Goal: Task Accomplishment & Management: Manage account settings

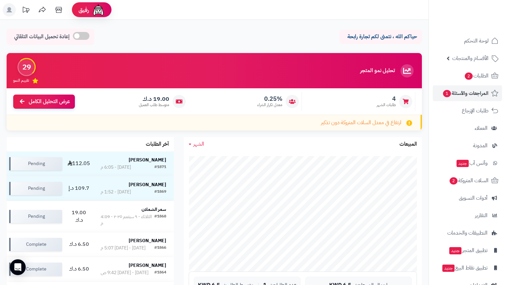
click at [468, 93] on span "المراجعات والأسئلة 1" at bounding box center [465, 93] width 46 height 9
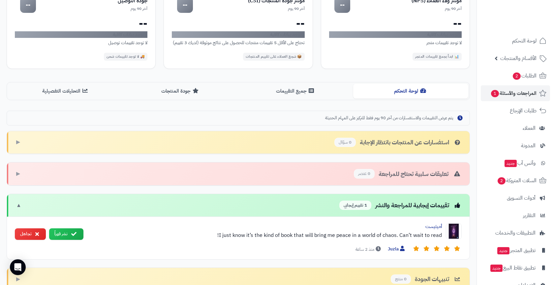
scroll to position [129, 0]
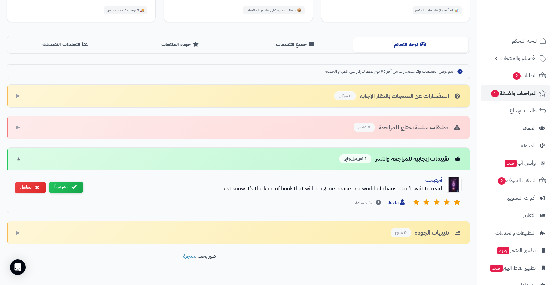
click at [78, 193] on button "نشر فوراً" at bounding box center [66, 188] width 34 height 12
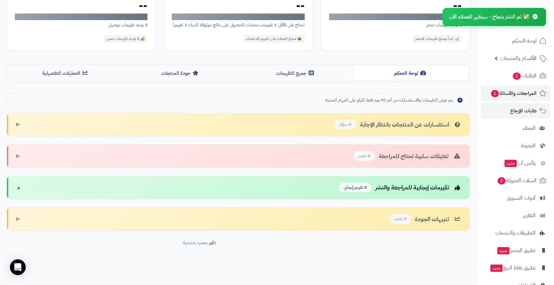
scroll to position [105, 0]
click at [519, 179] on span "السلات المتروكة 2" at bounding box center [517, 180] width 40 height 9
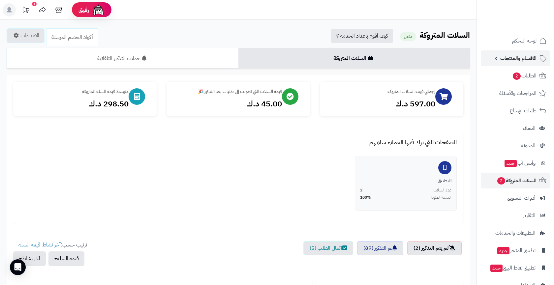
click at [512, 60] on span "الأقسام والمنتجات" at bounding box center [518, 58] width 36 height 9
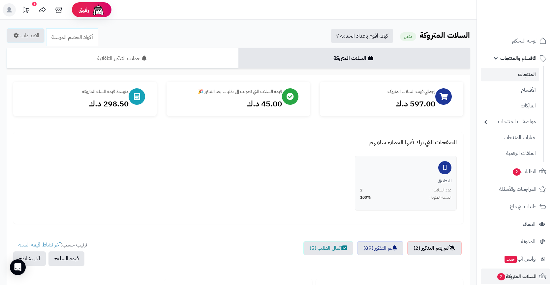
click at [502, 78] on link "المنتجات" at bounding box center [510, 75] width 58 height 14
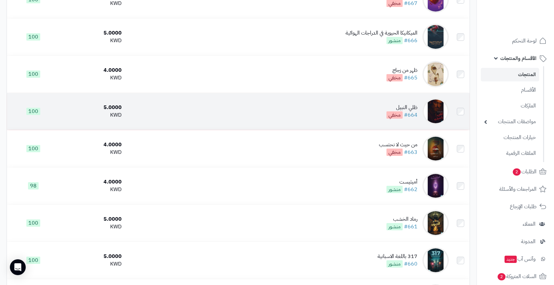
scroll to position [404, 0]
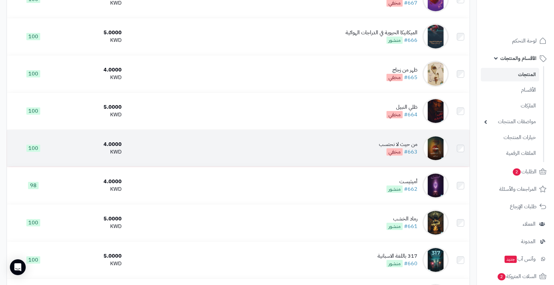
click at [341, 132] on td "من حيث لا نحتسب #663 مخفي" at bounding box center [287, 148] width 327 height 37
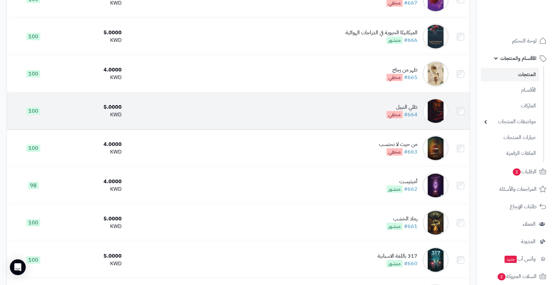
click at [344, 120] on td "ظلي النبيل #664 مخفي" at bounding box center [287, 111] width 327 height 37
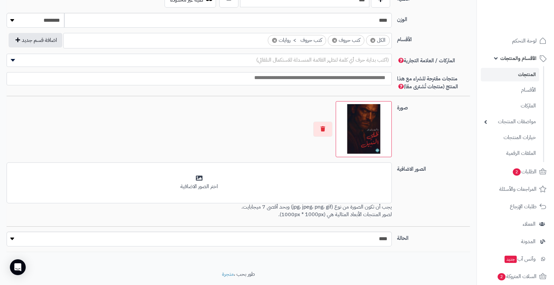
scroll to position [361, 0]
select select "*"
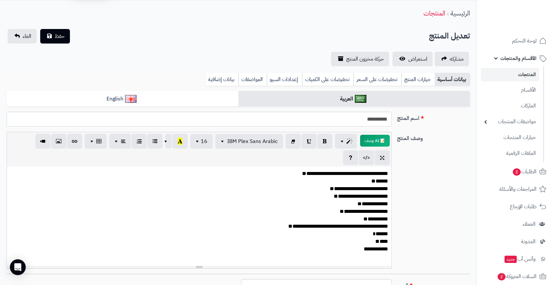
scroll to position [-9, 0]
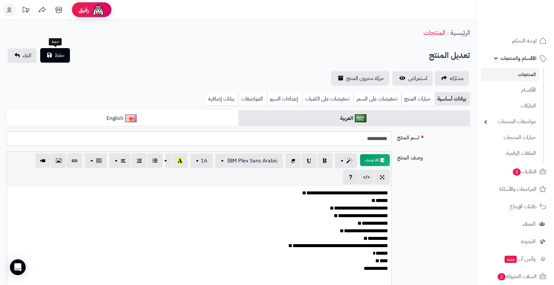
click at [66, 58] on button "حفظ" at bounding box center [55, 55] width 30 height 15
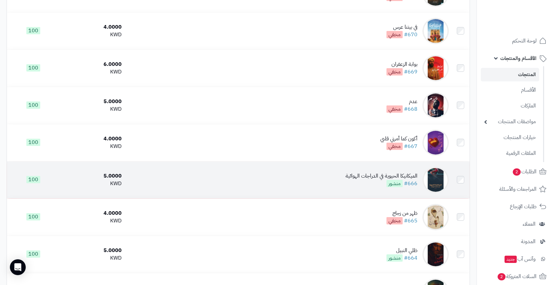
scroll to position [263, 0]
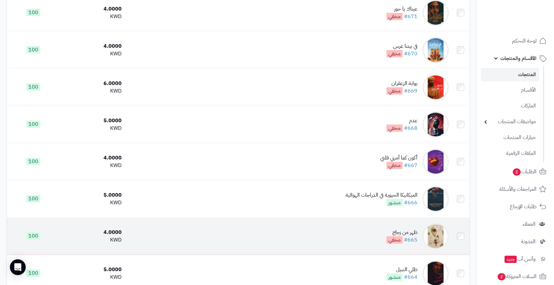
click at [355, 236] on td "ظهر من زجاج #665 مخفي" at bounding box center [287, 236] width 327 height 37
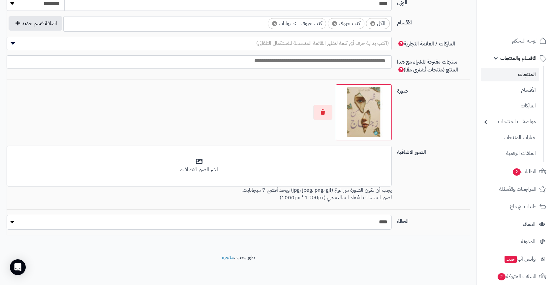
scroll to position [378, 0]
select select "*"
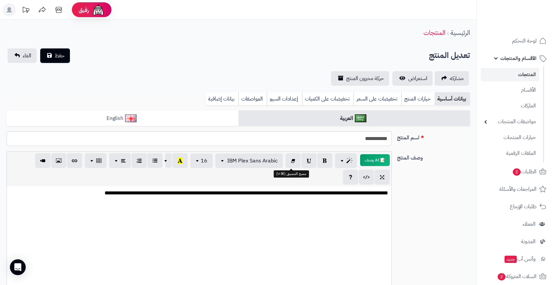
scroll to position [-12, 0]
click at [61, 42] on div "الرئيسية المنتجات" at bounding box center [238, 33] width 477 height 18
click at [63, 53] on span "حفظ" at bounding box center [60, 55] width 10 height 8
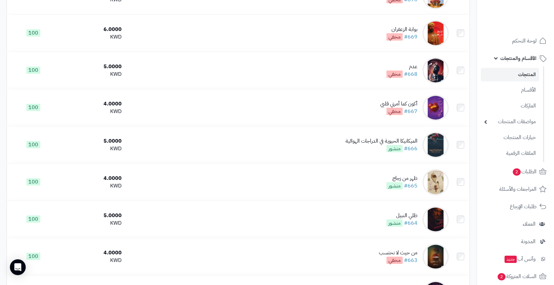
scroll to position [264, 0]
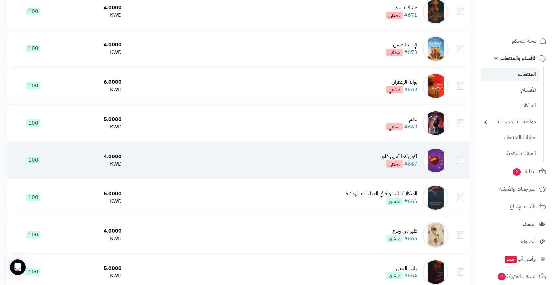
click at [375, 166] on td "أكون كما أمرني قلبي #667 مخفي" at bounding box center [287, 160] width 327 height 37
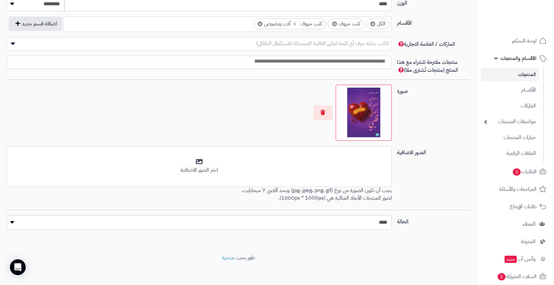
scroll to position [361, 0]
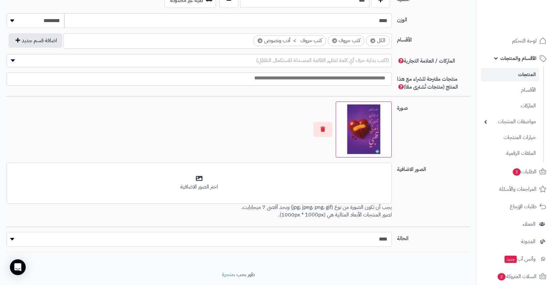
select select "*"
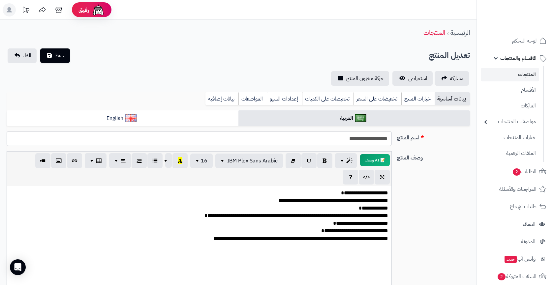
scroll to position [0, 0]
click at [62, 61] on button "حفظ" at bounding box center [55, 55] width 30 height 15
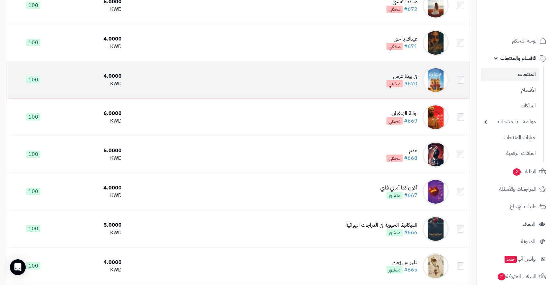
scroll to position [219, 0]
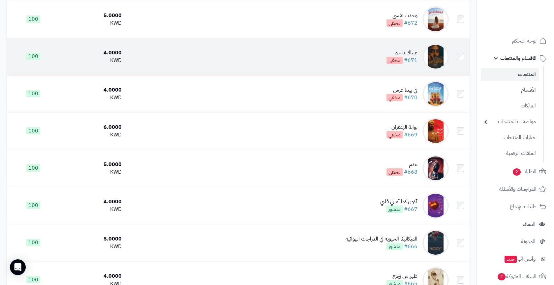
click at [373, 61] on td "عيناك يا حور #671 مخفي" at bounding box center [287, 56] width 327 height 37
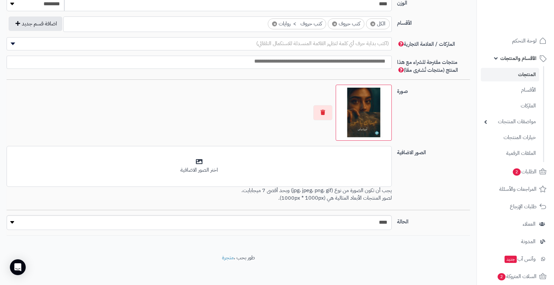
scroll to position [378, 0]
select select "*"
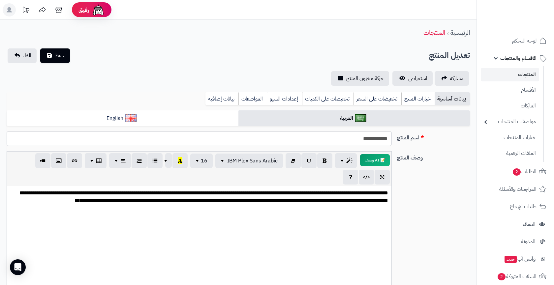
scroll to position [0, 0]
click at [55, 58] on span "حفظ" at bounding box center [60, 55] width 10 height 8
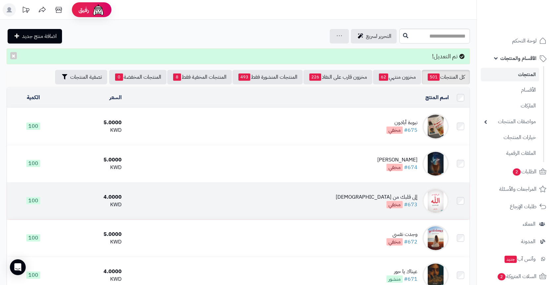
click at [302, 201] on td "إلى قلبك من الله #673 مخفي" at bounding box center [287, 201] width 327 height 37
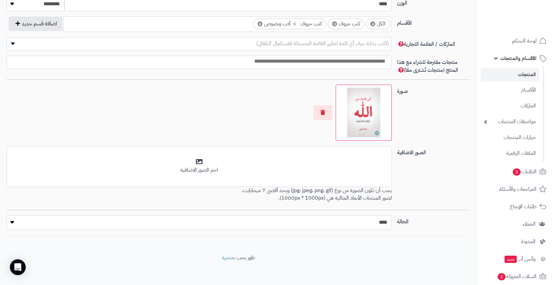
scroll to position [361, 0]
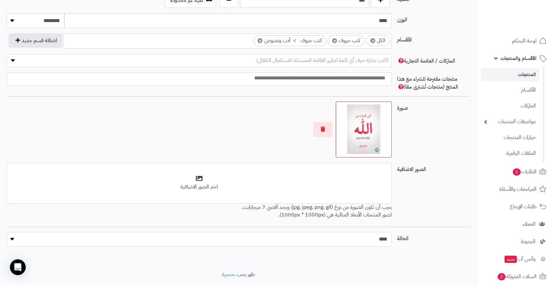
select select "*"
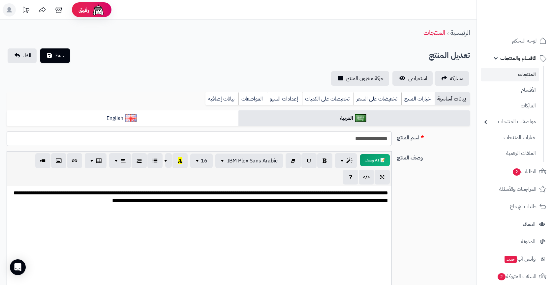
scroll to position [0, 0]
click at [65, 58] on button "حفظ" at bounding box center [55, 55] width 30 height 15
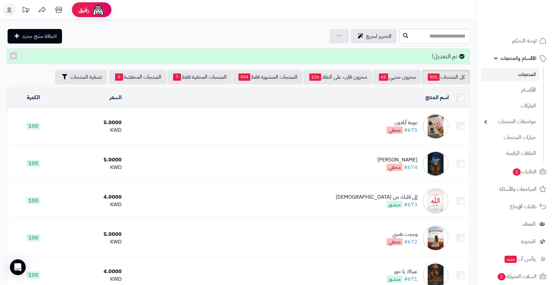
click at [382, 123] on td "نبوءة أبادون #675 مخفي" at bounding box center [287, 126] width 327 height 37
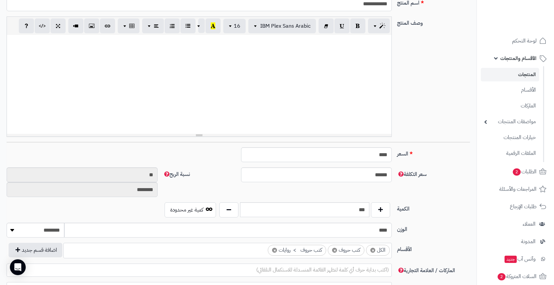
scroll to position [137, 0]
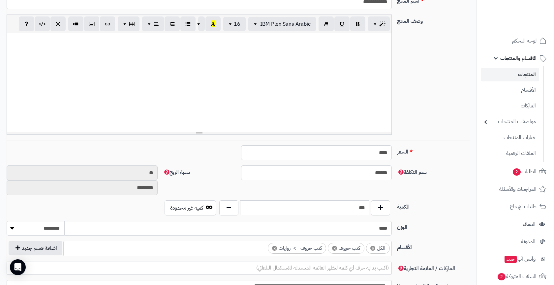
click at [340, 127] on div at bounding box center [199, 82] width 385 height 99
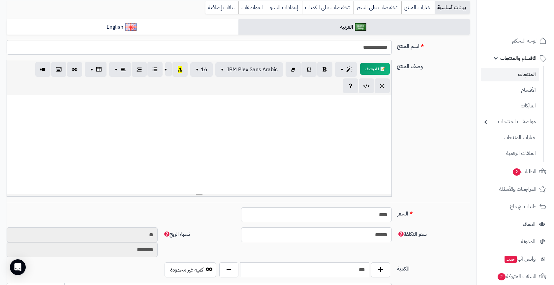
scroll to position [28, 0]
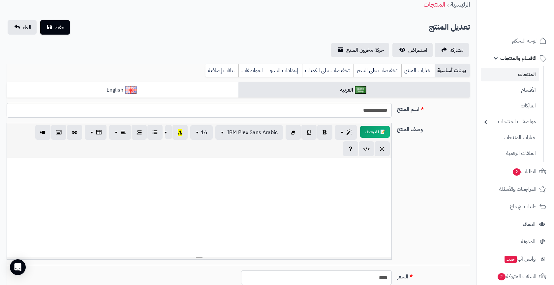
click at [206, 89] on link "English" at bounding box center [123, 90] width 232 height 16
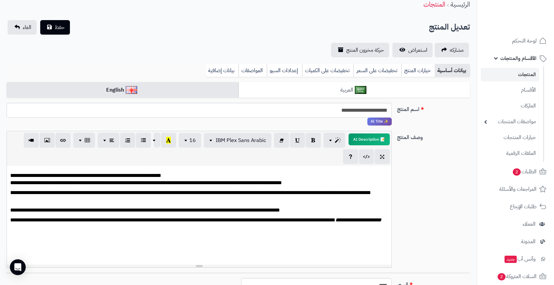
click at [268, 91] on link "العربية" at bounding box center [354, 90] width 232 height 16
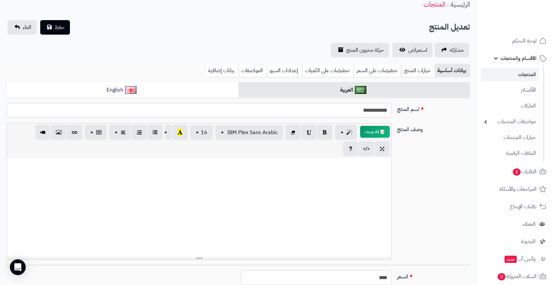
click at [327, 177] on div at bounding box center [199, 207] width 385 height 99
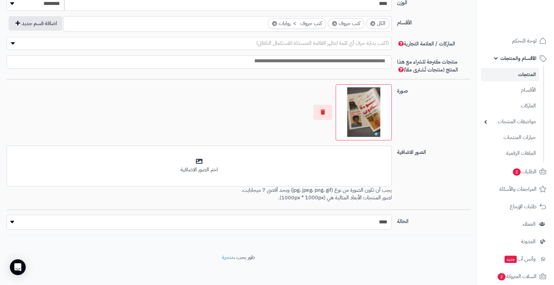
scroll to position [378, 0]
select select "*"
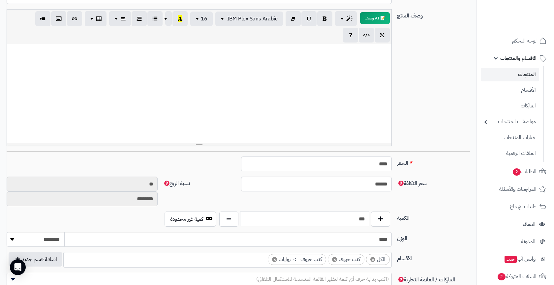
scroll to position [10, 0]
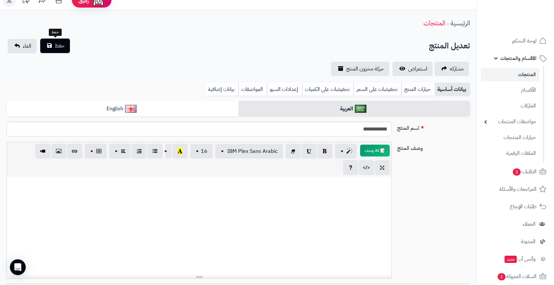
click at [65, 50] on button "حفظ" at bounding box center [55, 46] width 30 height 15
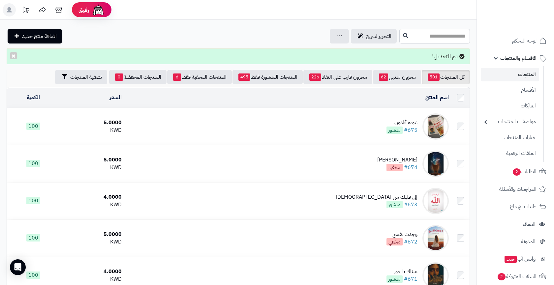
click at [369, 129] on td "نبوءة أبادون #675 منشور" at bounding box center [287, 126] width 327 height 37
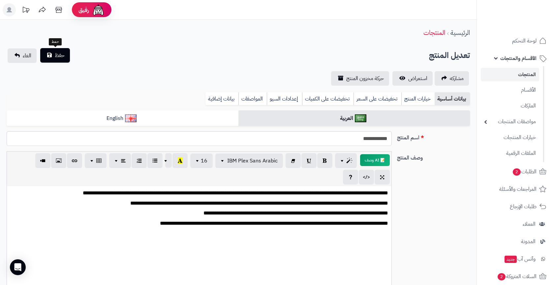
click at [60, 59] on span "حفظ" at bounding box center [60, 55] width 10 height 8
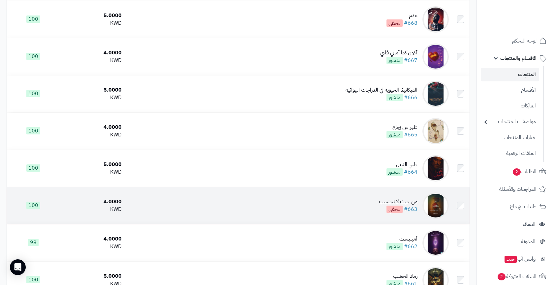
scroll to position [374, 0]
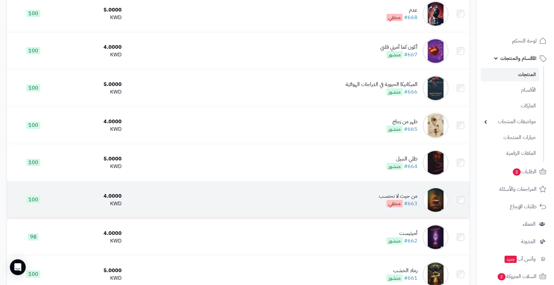
click at [346, 199] on td "من حيث لا نحتسب #663 مخفي" at bounding box center [287, 200] width 327 height 37
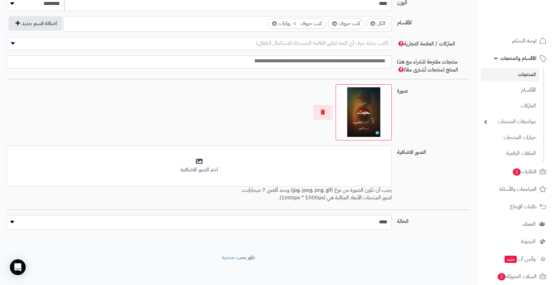
select select "*"
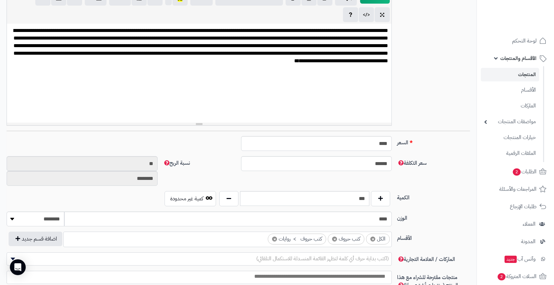
scroll to position [0, 0]
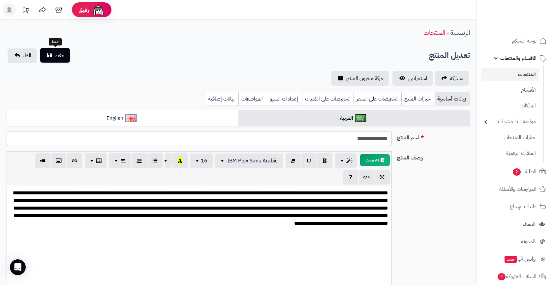
click at [60, 54] on span "حفظ" at bounding box center [60, 55] width 10 height 8
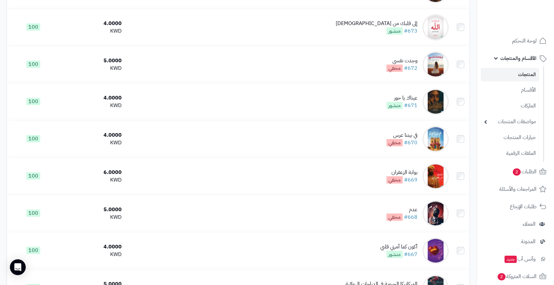
scroll to position [189, 0]
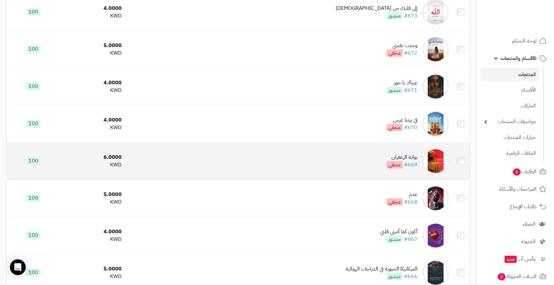
click at [349, 157] on td "بوابة الزعفران #669 مخفي" at bounding box center [287, 161] width 327 height 37
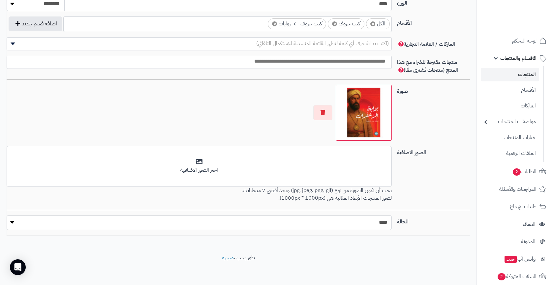
scroll to position [378, 0]
select select "*"
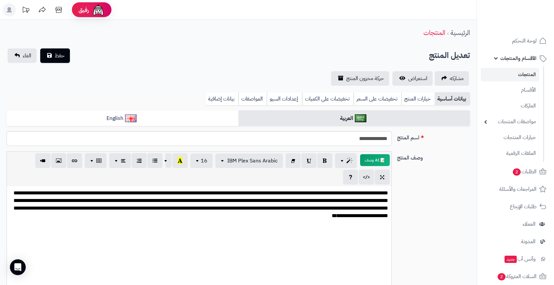
scroll to position [0, 0]
click at [63, 57] on span "حفظ" at bounding box center [60, 55] width 10 height 8
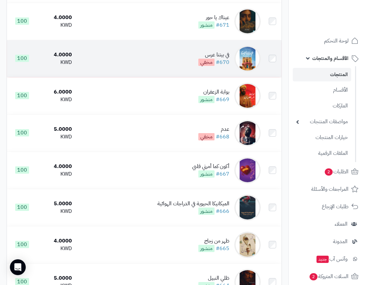
scroll to position [253, 0]
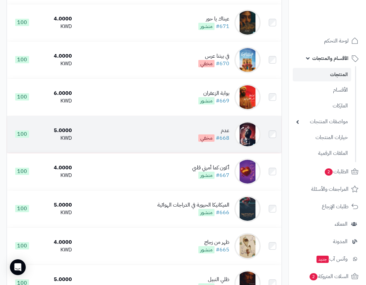
click at [190, 127] on td "عدم #668 مخفي" at bounding box center [169, 134] width 189 height 37
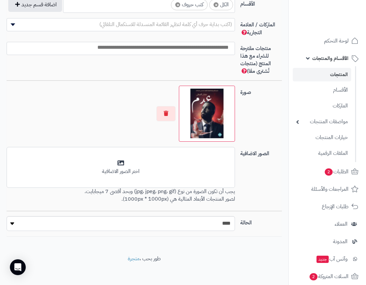
scroll to position [397, 0]
select select "*"
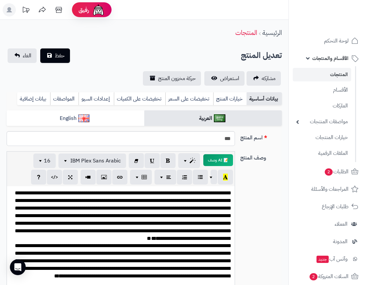
scroll to position [0, 0]
click at [64, 60] on button "حفظ" at bounding box center [55, 55] width 30 height 15
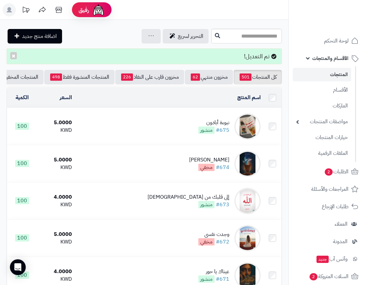
drag, startPoint x: 364, startPoint y: 160, endPoint x: 383, endPoint y: 165, distance: 19.1
click at [365, 165] on html "رفيق ! الطلبات معالجة مكتمل إرجاع المنتجات العملاء المتواجدون الان 1567 عملاء م…" at bounding box center [183, 142] width 366 height 285
click at [273, 16] on header "رفيق ! الطلبات معالجة مكتمل إرجاع المنتجات العملاء المتواجدون الان 1567 عملاء م…" at bounding box center [183, 10] width 366 height 20
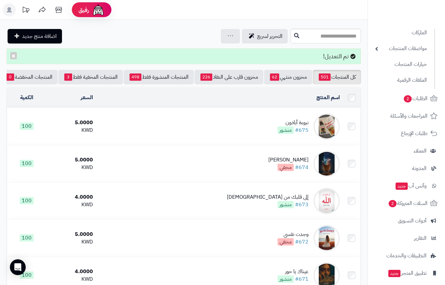
scroll to position [102, 0]
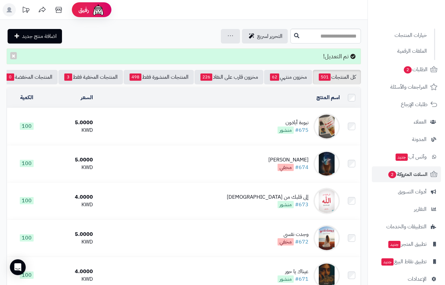
click at [365, 178] on link "السلات المتروكة 2" at bounding box center [406, 175] width 69 height 16
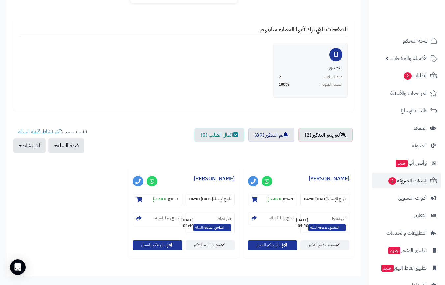
scroll to position [121, 0]
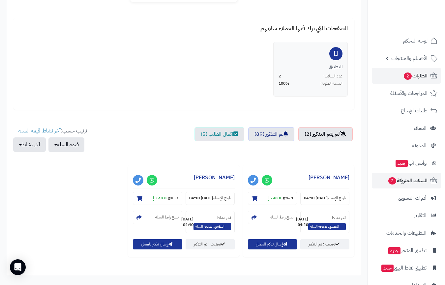
click at [426, 76] on span "الطلبات 2" at bounding box center [415, 75] width 24 height 9
click at [418, 59] on span "الأقسام والمنتجات" at bounding box center [409, 58] width 36 height 9
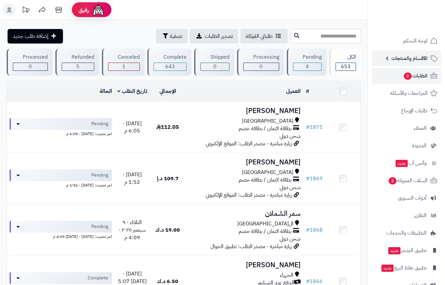
click at [409, 63] on span "الأقسام والمنتجات" at bounding box center [409, 58] width 36 height 9
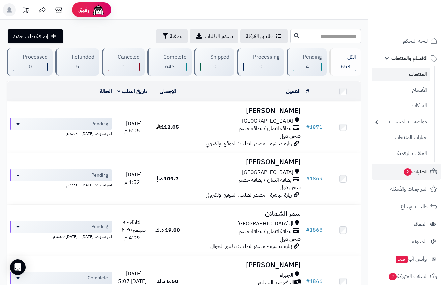
click at [405, 76] on link "المنتجات" at bounding box center [401, 75] width 58 height 14
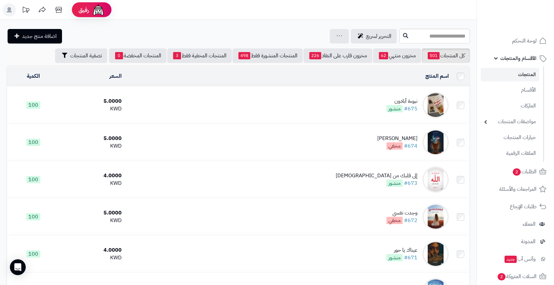
click at [58, 15] on icon at bounding box center [58, 9] width 13 height 13
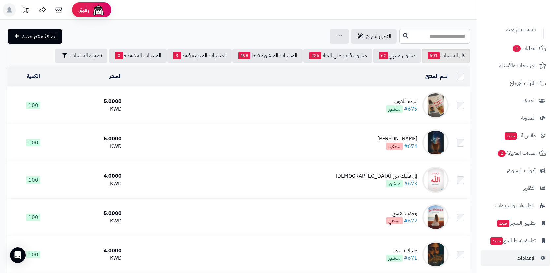
scroll to position [123, 0]
click at [445, 254] on span "الإعدادات" at bounding box center [526, 258] width 19 height 9
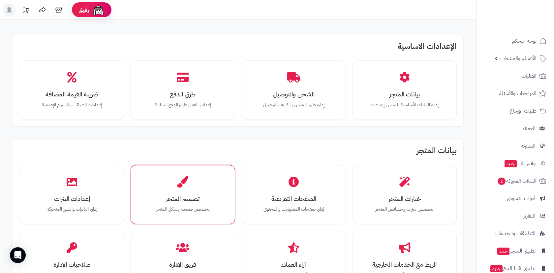
click at [206, 197] on h3 "تصميم المتجر" at bounding box center [182, 198] width 81 height 7
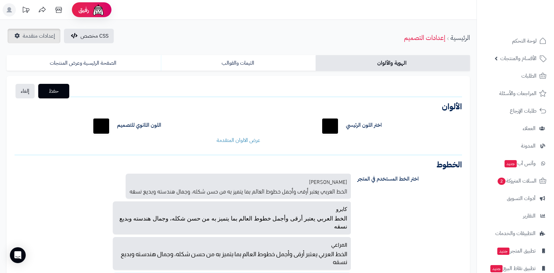
click at [53, 42] on link "إعدادات متقدمة" at bounding box center [34, 36] width 53 height 15
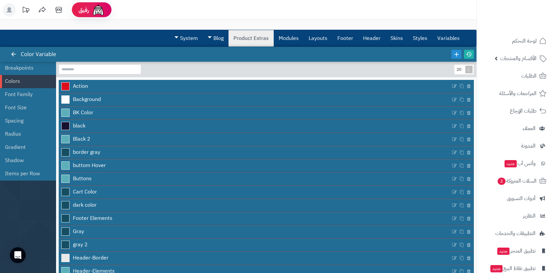
click at [248, 42] on link "Product Extras" at bounding box center [251, 38] width 45 height 16
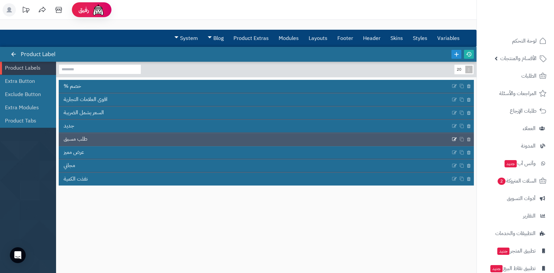
click at [452, 138] on icon at bounding box center [454, 139] width 5 height 6
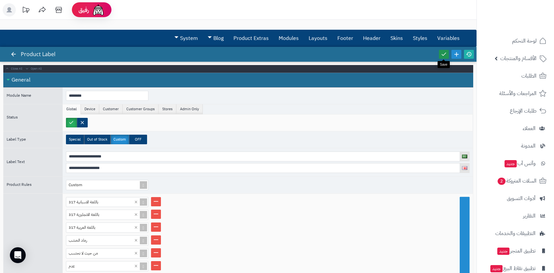
click at [442, 55] on icon at bounding box center [444, 54] width 6 height 6
click at [531, 63] on link "الأقسام والمنتجات" at bounding box center [515, 58] width 69 height 16
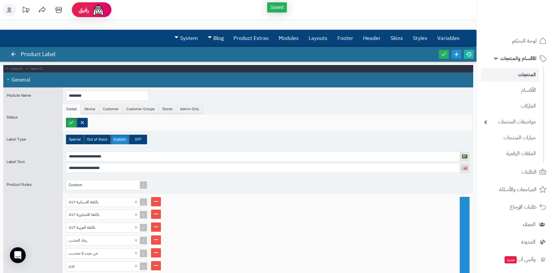
click at [523, 73] on link "المنتجات" at bounding box center [510, 75] width 58 height 14
